Goal: Check status: Check status

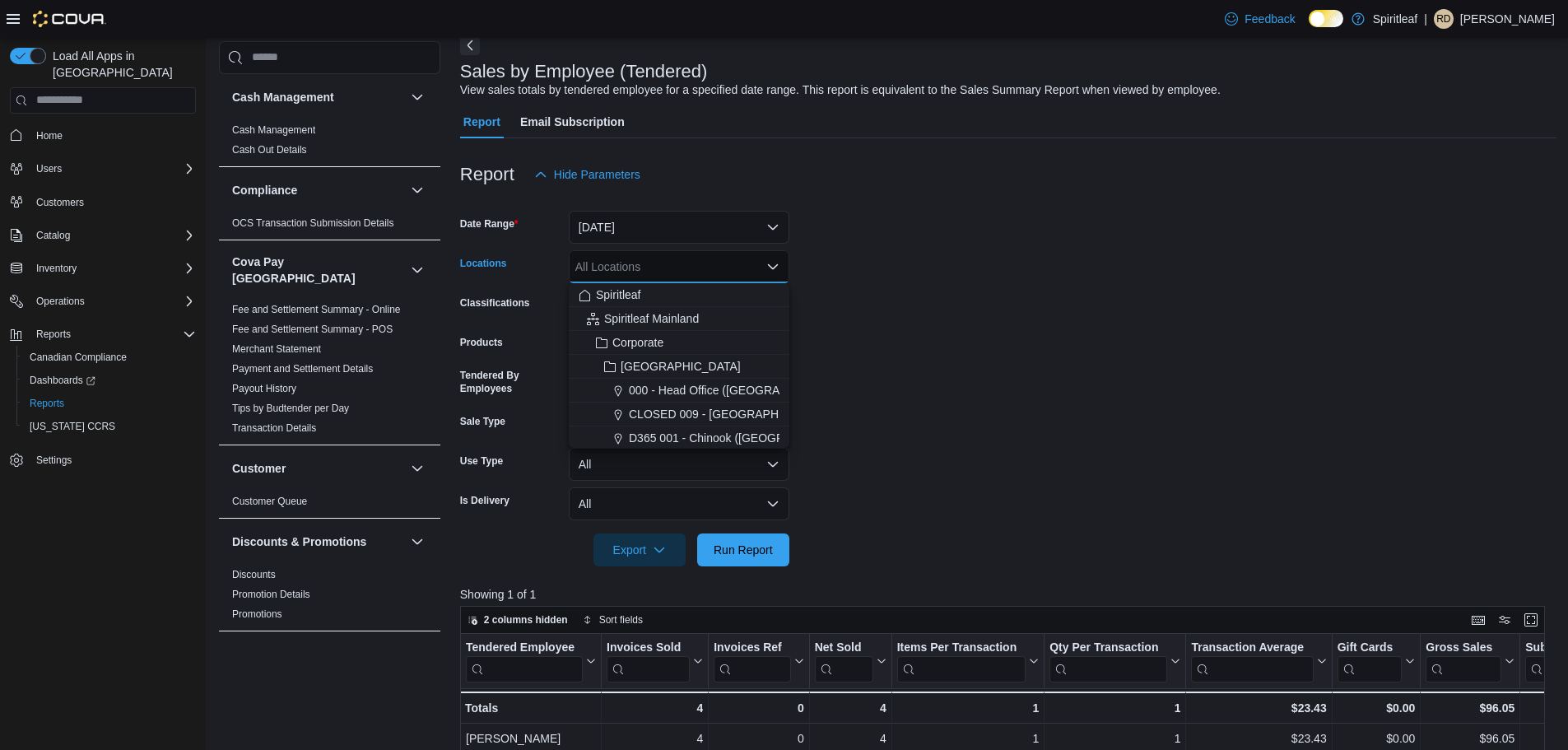
scroll to position [1138, 0]
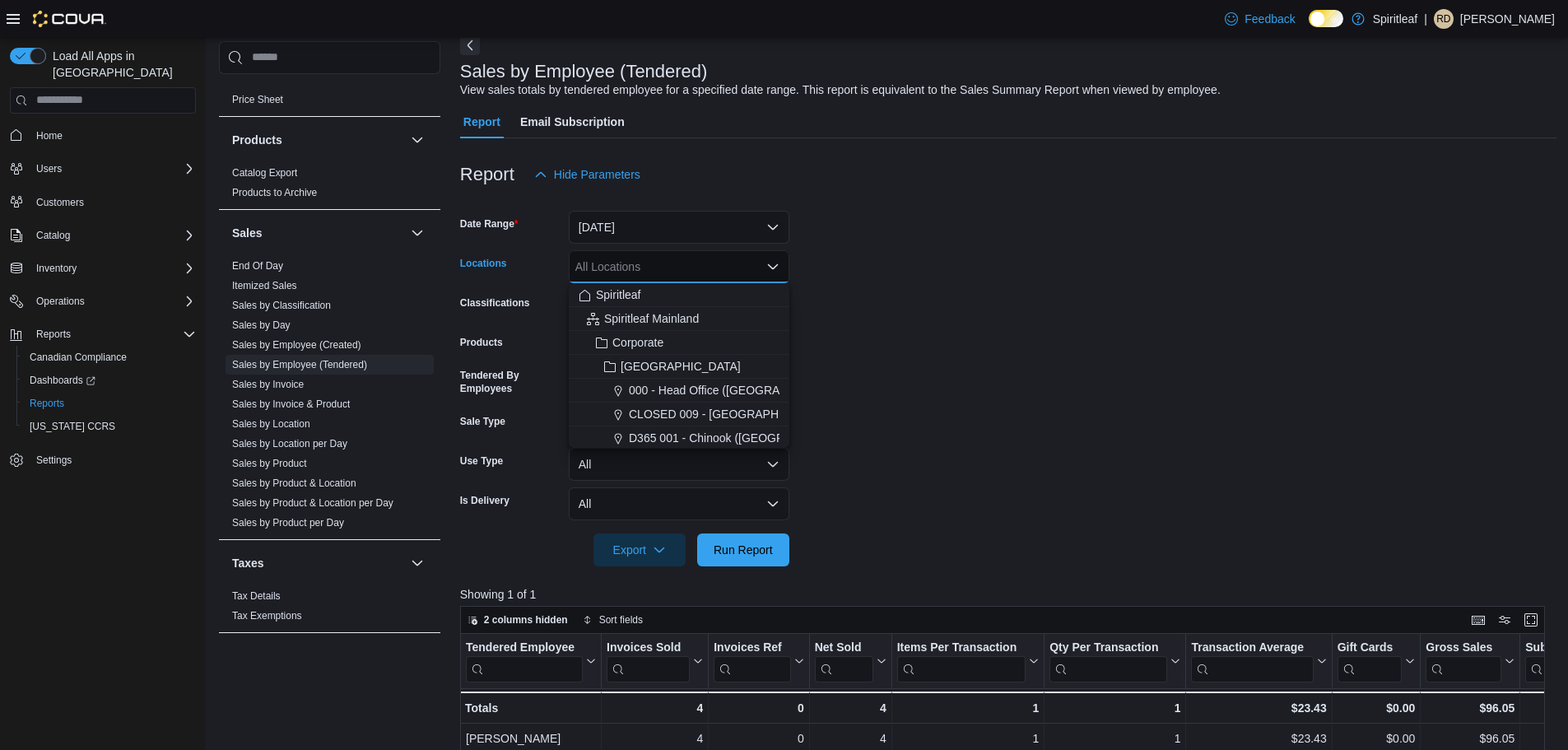
click at [1204, 385] on form "Date Range [DATE] Locations All Locations Combo box. Selected. Combo box input.…" at bounding box center [1008, 379] width 1096 height 376
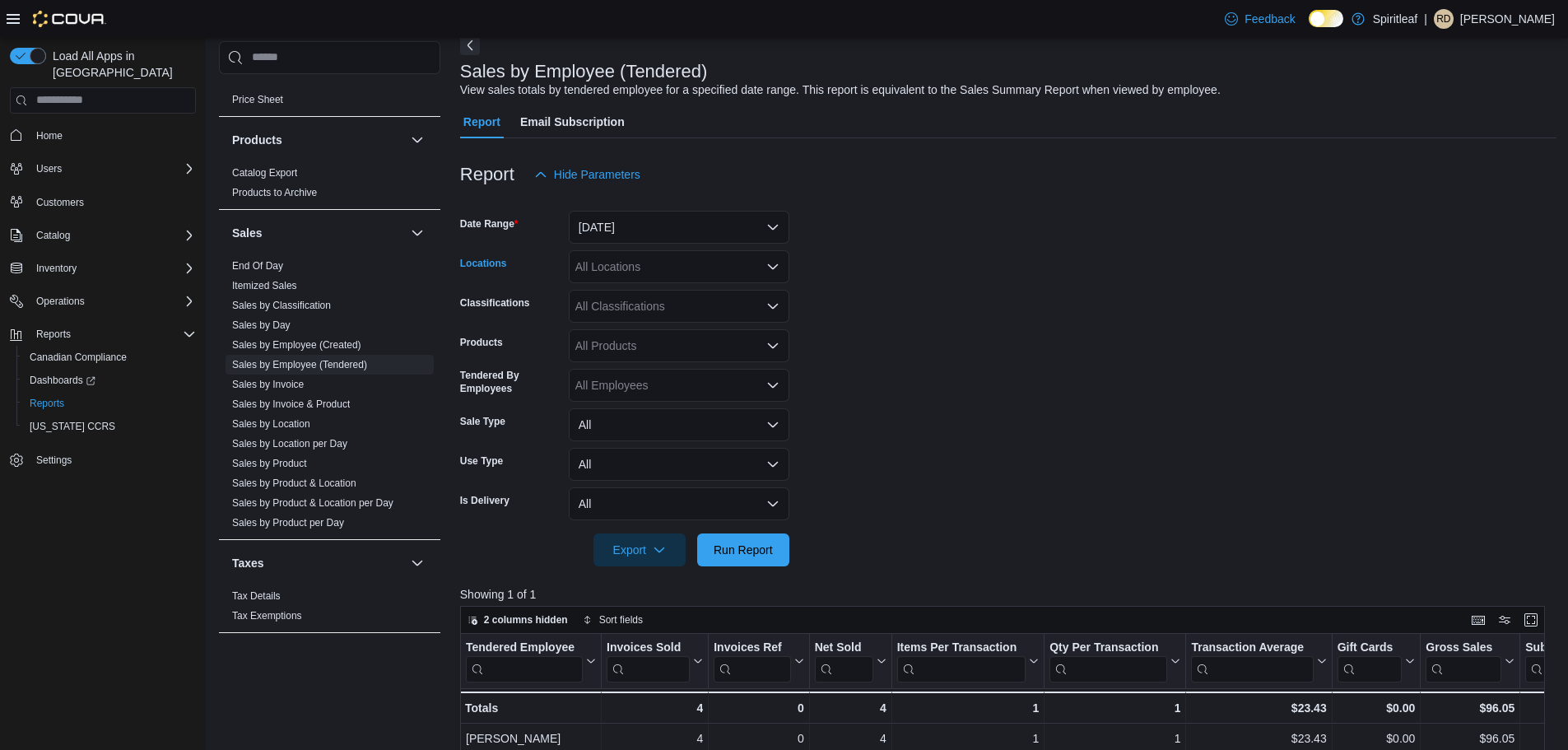
click at [667, 270] on div "All Locations" at bounding box center [678, 267] width 220 height 33
type input "***"
click at [677, 301] on span "401 - St. Vital ([GEOGRAPHIC_DATA])" at bounding box center [729, 295] width 200 height 16
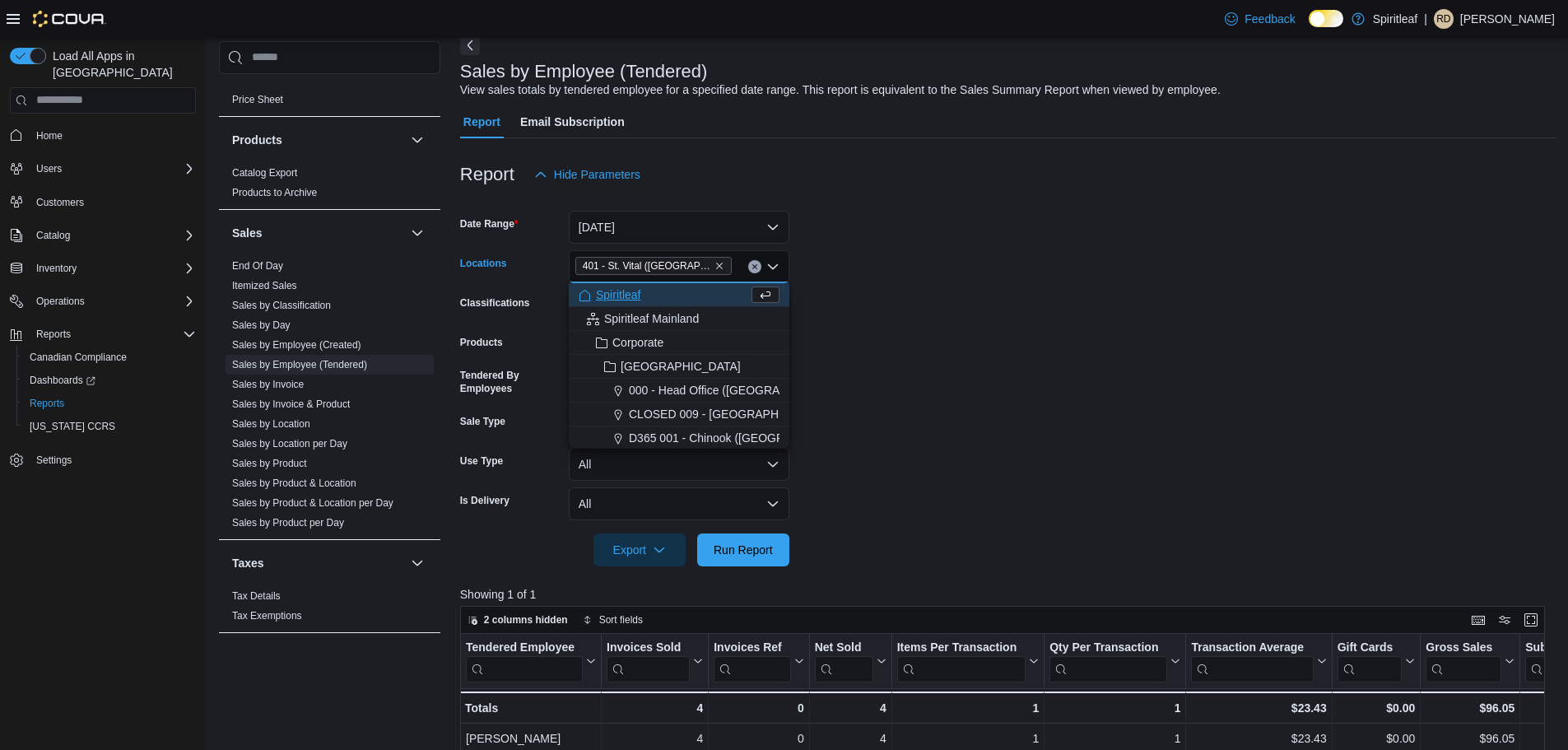
drag, startPoint x: 798, startPoint y: 316, endPoint x: 828, endPoint y: 389, distance: 78.9
click at [805, 331] on form "Date Range [DATE] Locations [STREET_ADDRESS] Combo box. Selected. 401 - St. Vit…" at bounding box center [1008, 379] width 1096 height 376
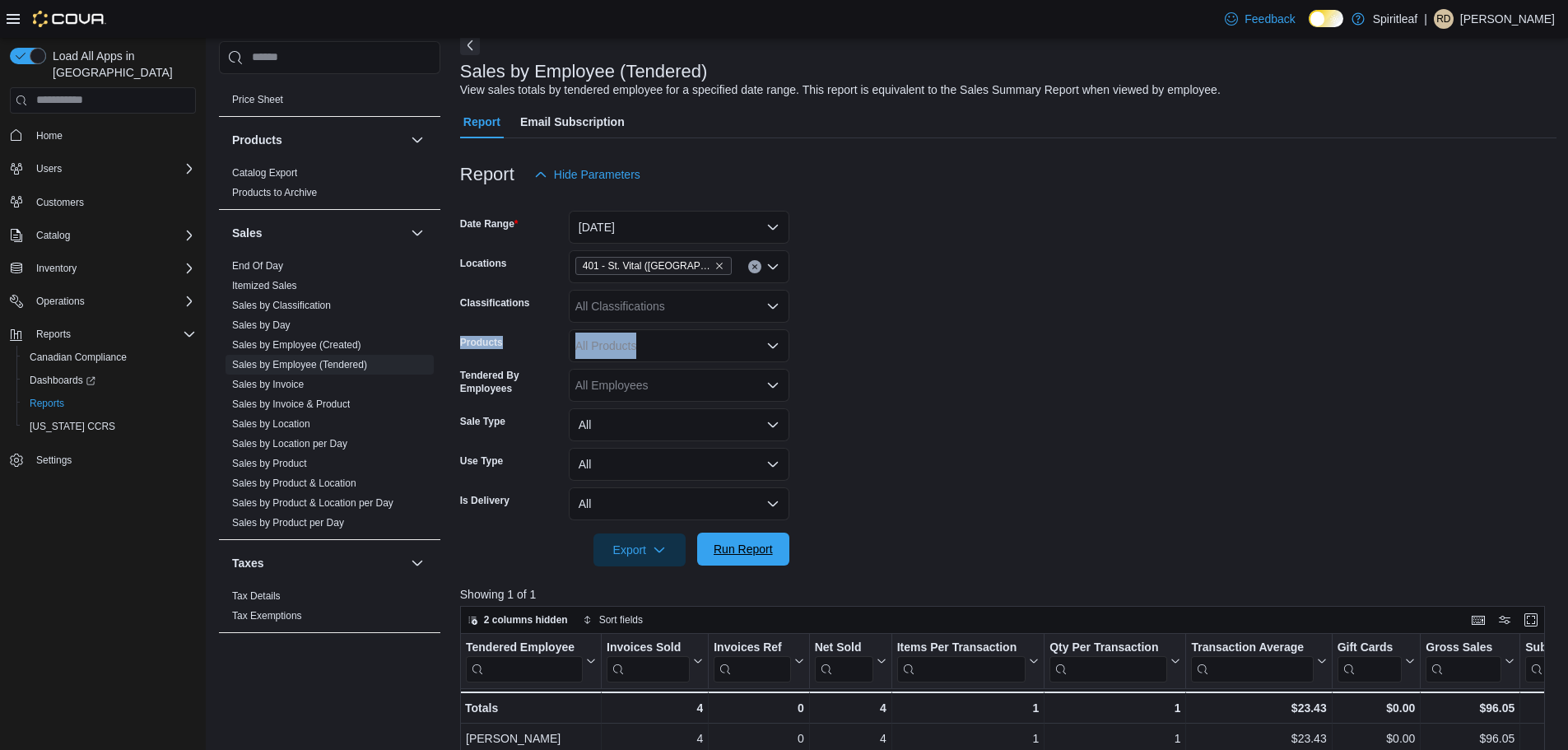
click at [773, 553] on span "Run Report" at bounding box center [743, 550] width 59 height 16
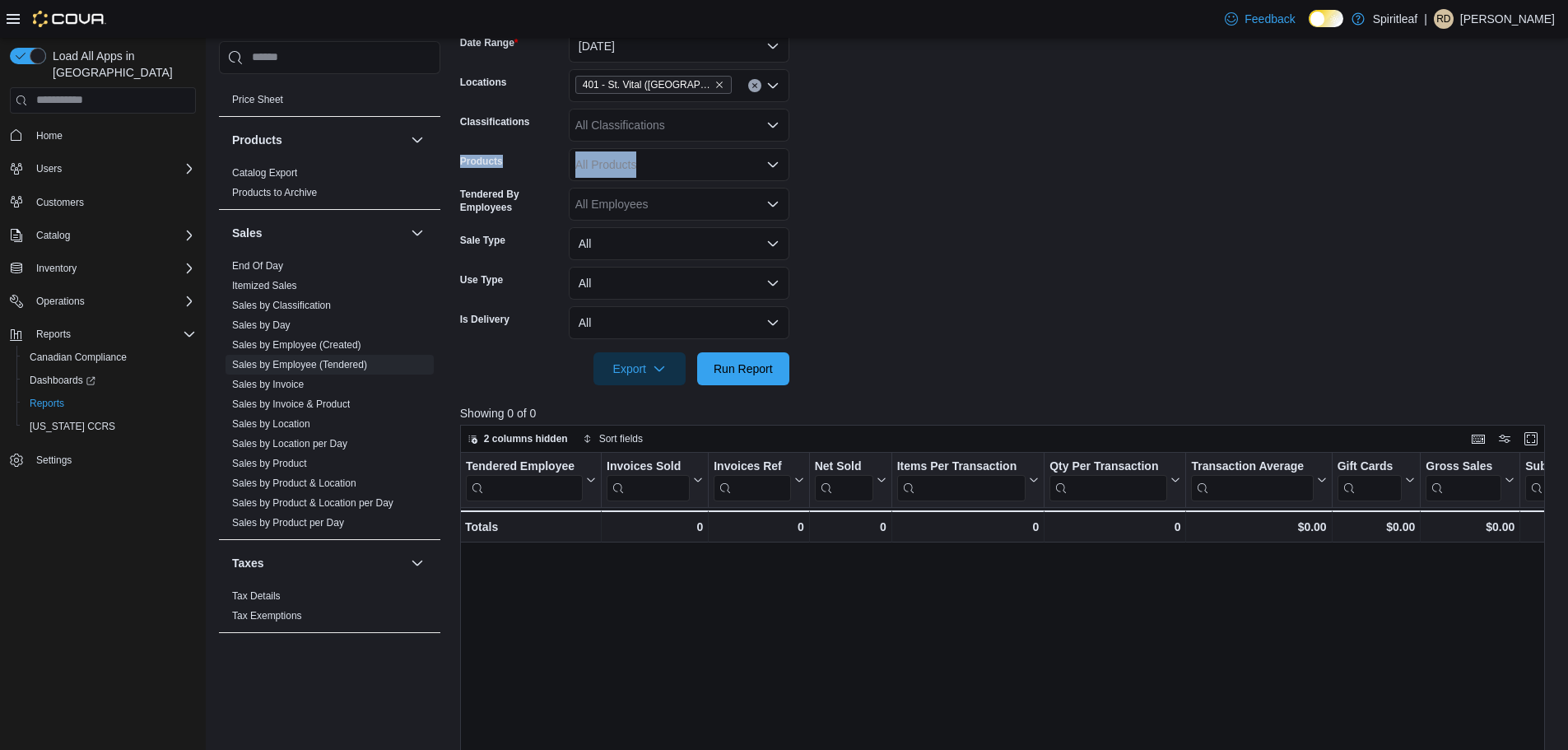
scroll to position [165, 0]
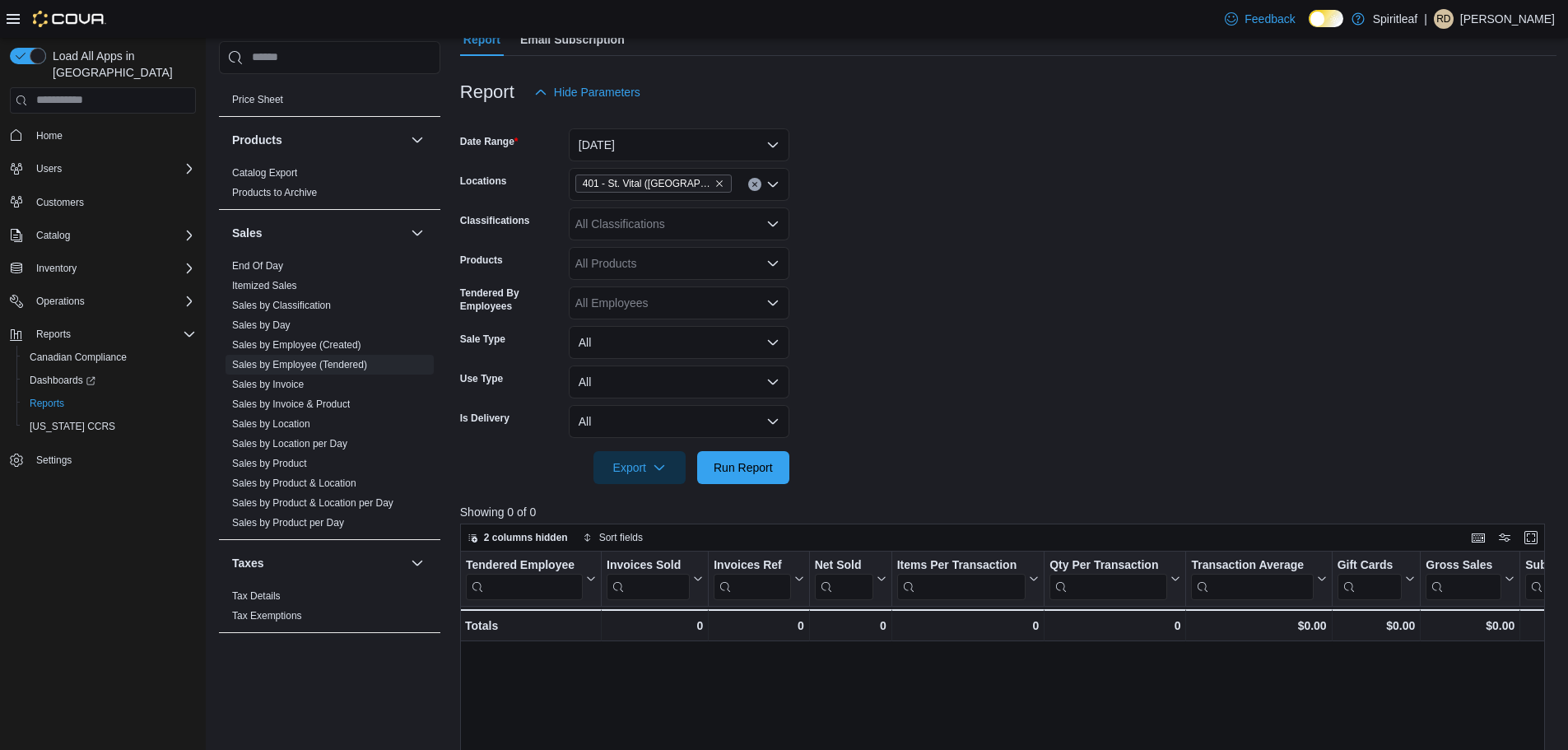
click at [729, 177] on div "401 - St. Vital ([GEOGRAPHIC_DATA])" at bounding box center [678, 185] width 220 height 33
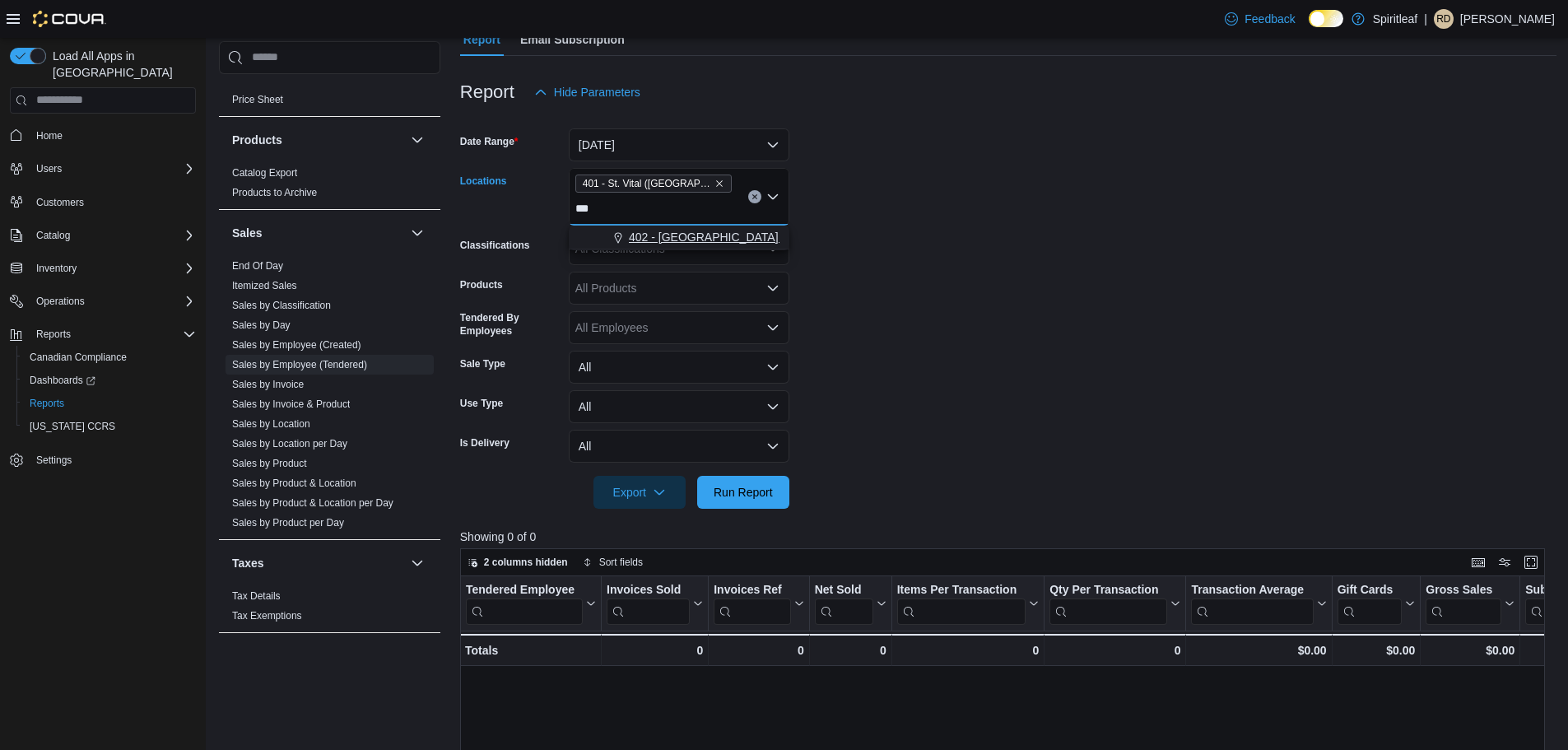
type input "***"
click at [732, 245] on button "402 - [GEOGRAPHIC_DATA] ([GEOGRAPHIC_DATA])" at bounding box center [678, 238] width 220 height 24
click at [923, 249] on form "Date Range [DATE] Locations [STREET_ADDRESS] 402 - [GEOGRAPHIC_DATA] ([GEOGRAPH…" at bounding box center [1008, 309] width 1096 height 401
click at [731, 488] on span "Run Report" at bounding box center [743, 492] width 59 height 16
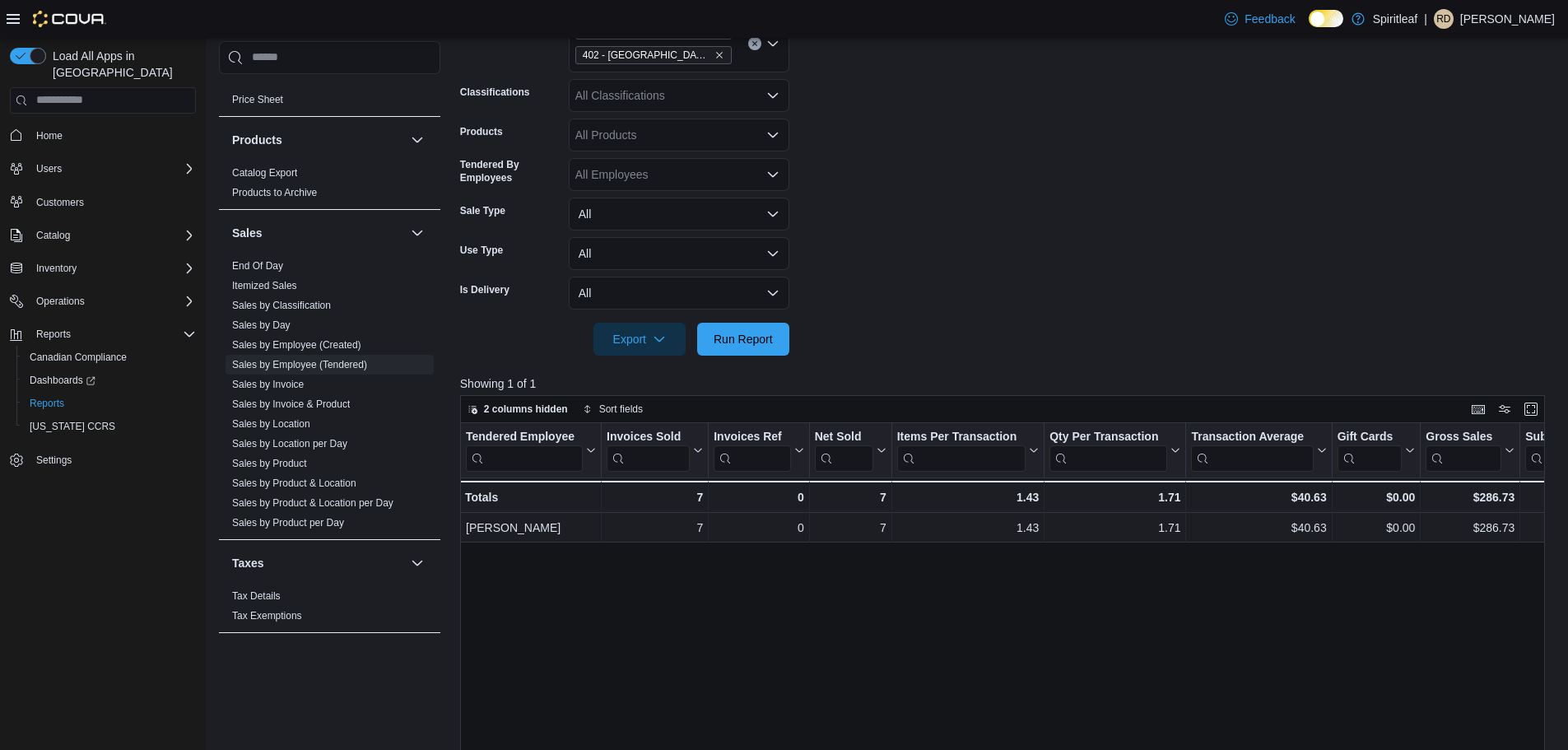
scroll to position [329, 0]
